Goal: Navigation & Orientation: Find specific page/section

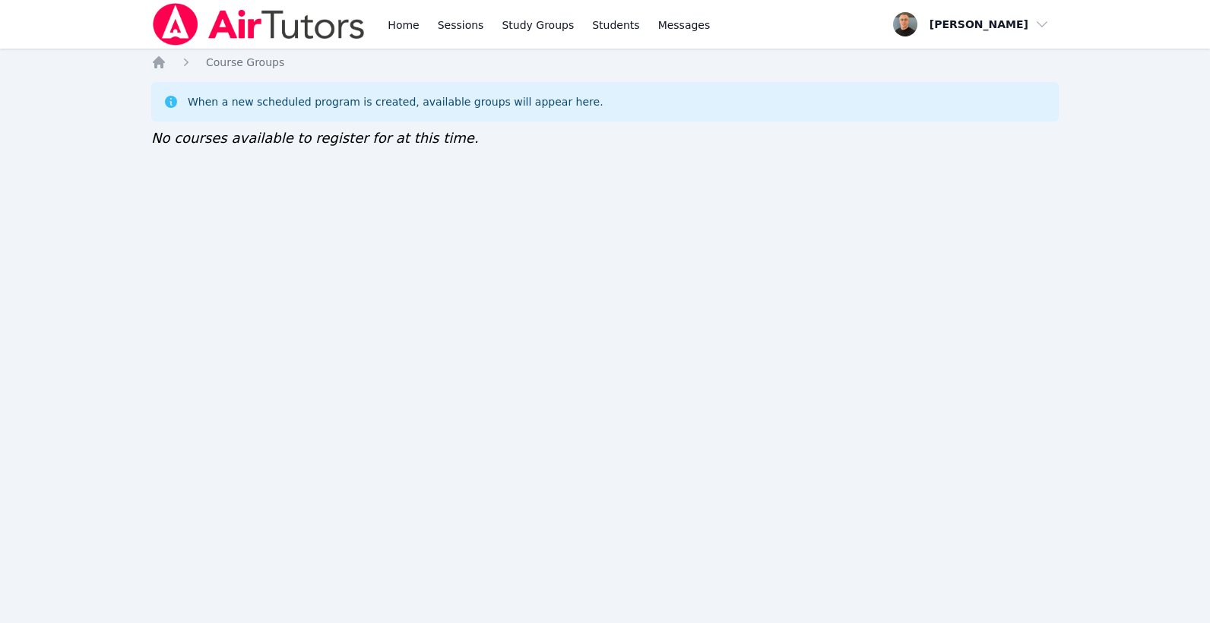
click at [1095, 28] on nav "Home Sessions Study Groups Students Messages Open user menu Taylor Arnold Open …" at bounding box center [605, 24] width 1210 height 49
click at [734, 221] on div "Home Sessions Study Groups Students Messages Open user menu Taylor Arnold Open …" at bounding box center [605, 311] width 1210 height 623
click at [706, 224] on div "Home Sessions Study Groups Students Messages Open user menu Taylor Arnold Open …" at bounding box center [605, 311] width 1210 height 623
